Goal: Information Seeking & Learning: Learn about a topic

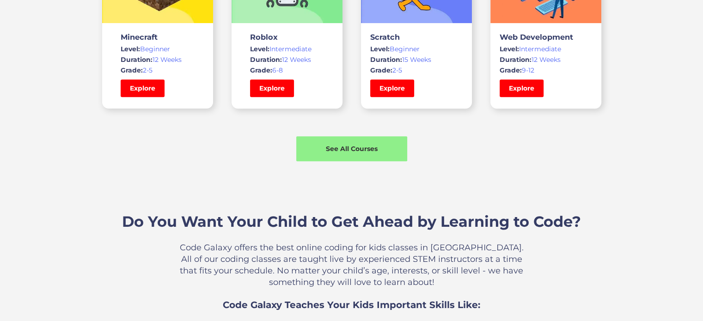
scroll to position [758, 0]
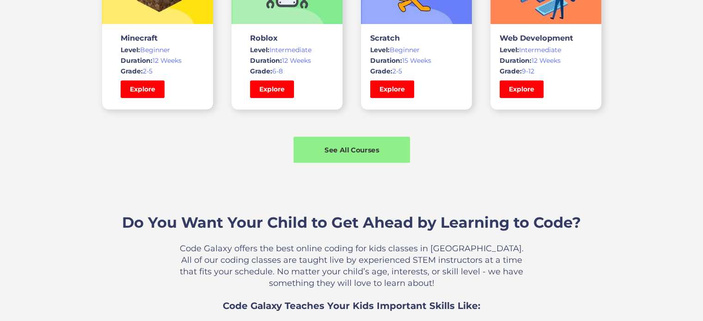
click at [370, 146] on div "See All Courses" at bounding box center [352, 150] width 117 height 10
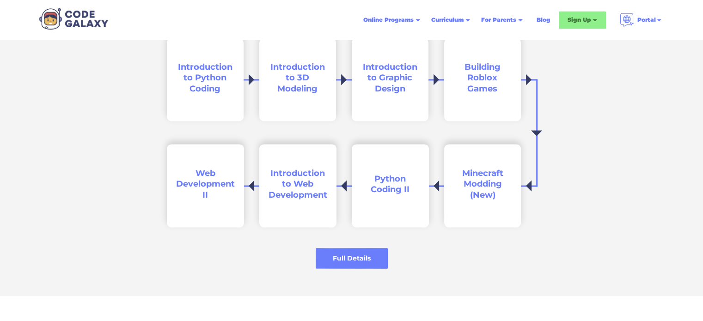
scroll to position [1382, 0]
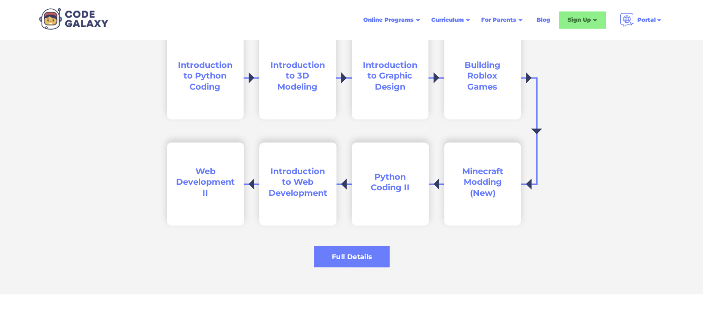
click at [351, 253] on div "Full Details" at bounding box center [352, 257] width 76 height 10
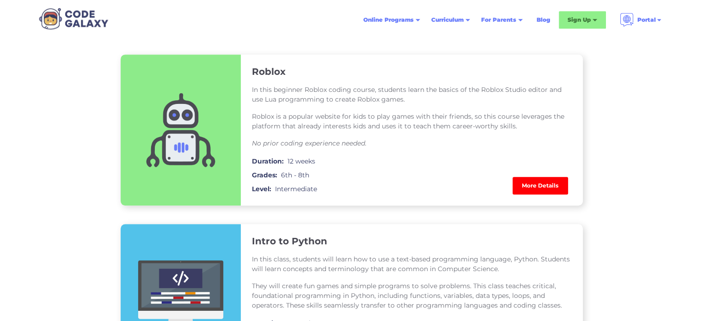
scroll to position [529, 0]
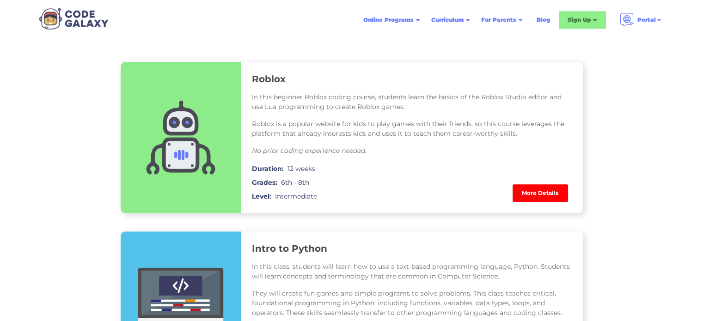
click at [554, 192] on link "More Details" at bounding box center [540, 194] width 55 height 18
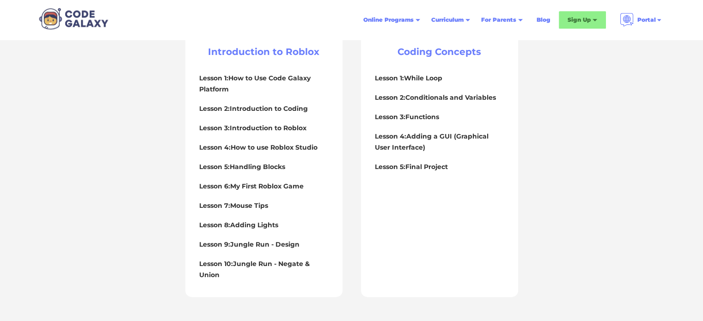
scroll to position [408, 0]
